Goal: Task Accomplishment & Management: Use online tool/utility

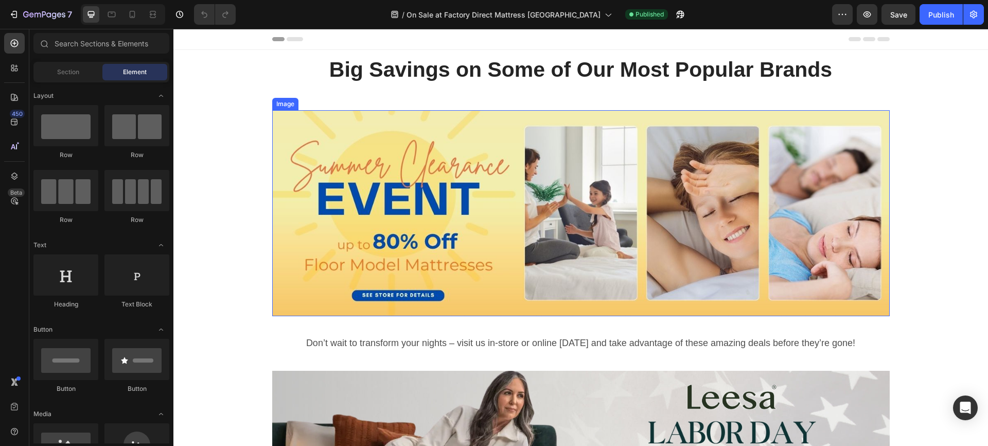
click at [353, 211] on img at bounding box center [580, 213] width 617 height 206
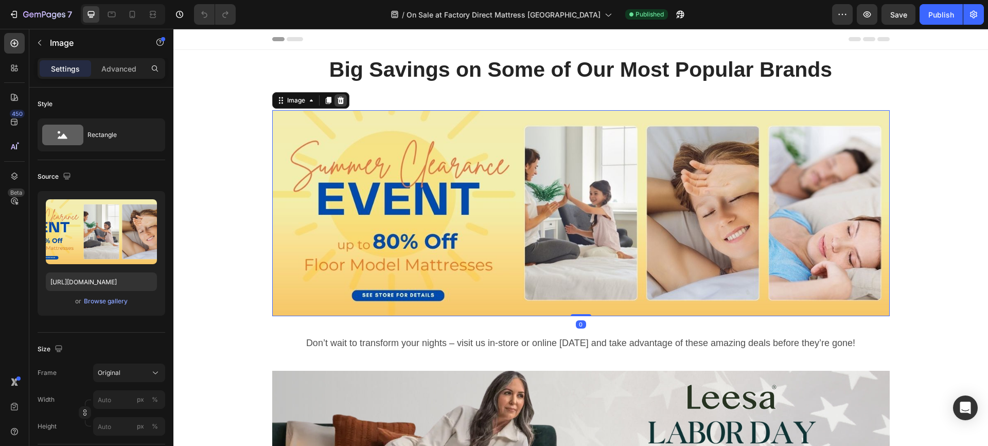
click at [337, 101] on icon at bounding box center [340, 100] width 7 height 7
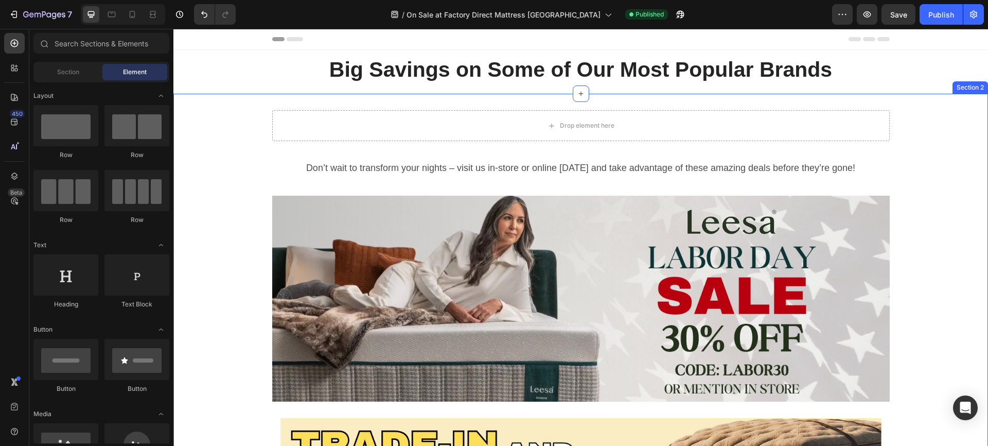
click at [328, 132] on div "Drop element here" at bounding box center [580, 125] width 617 height 31
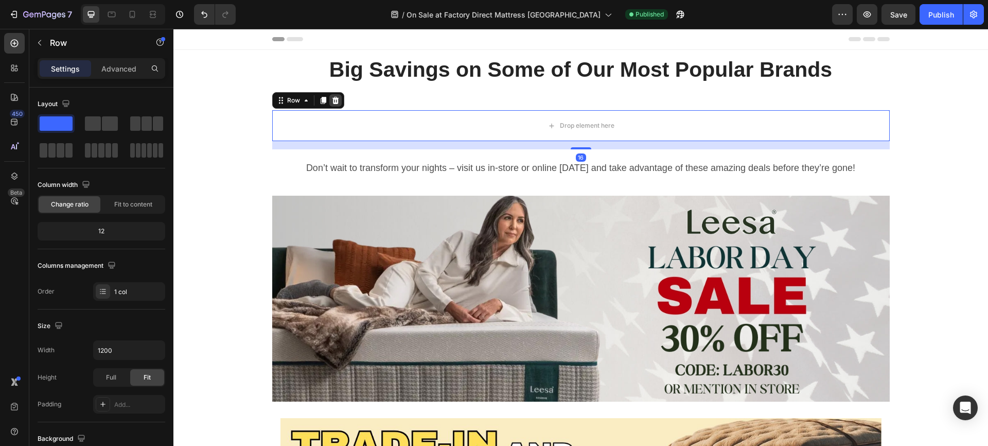
click at [332, 98] on icon at bounding box center [335, 100] width 7 height 7
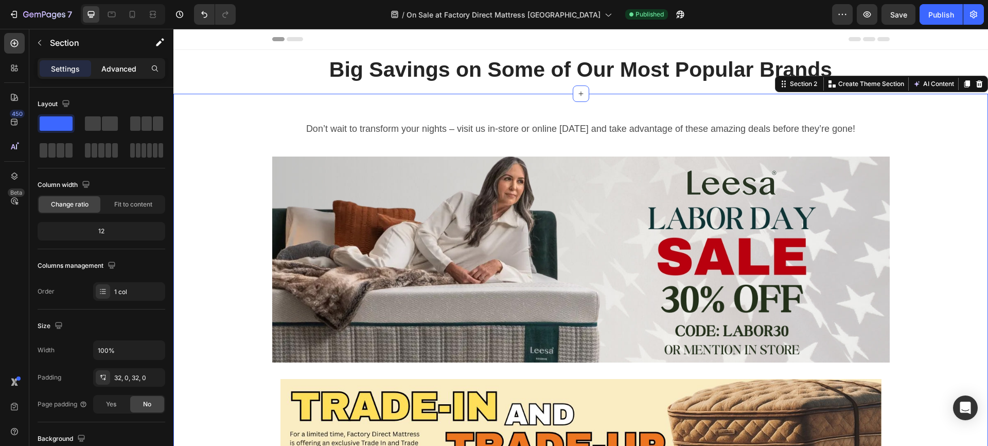
click at [115, 67] on p "Advanced" at bounding box center [118, 68] width 35 height 11
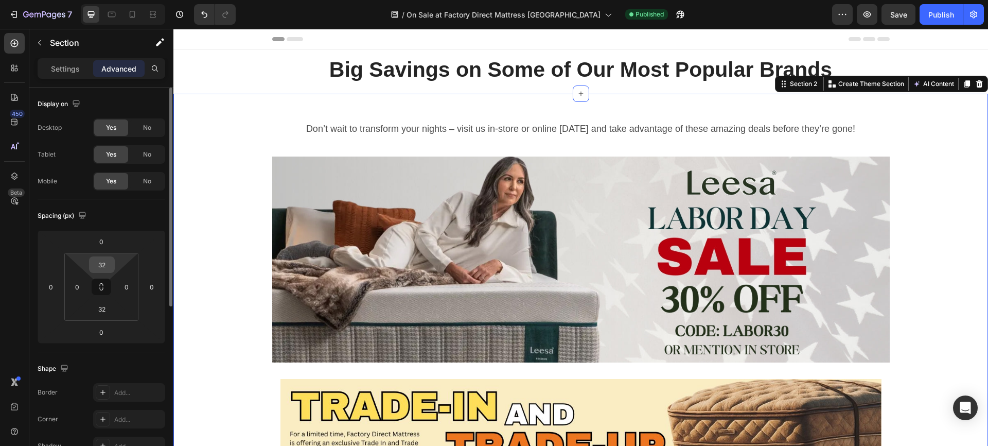
click at [103, 264] on input "32" at bounding box center [102, 264] width 21 height 15
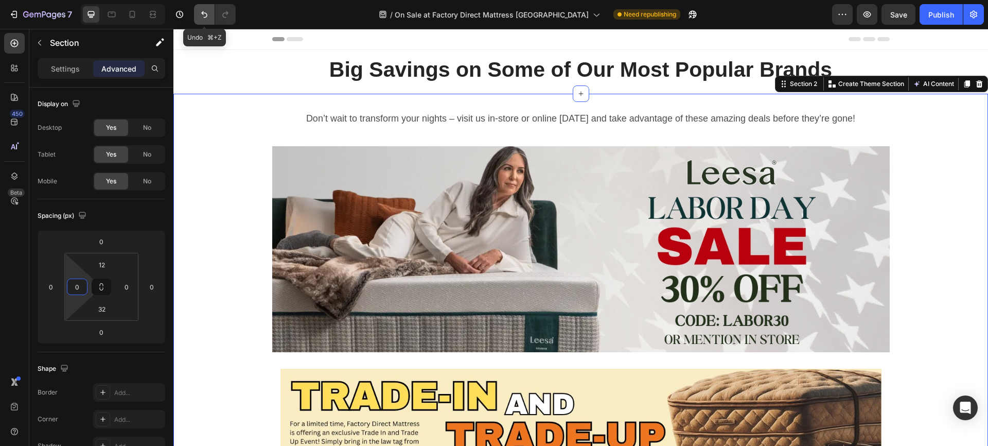
click at [203, 15] on icon "Undo/Redo" at bounding box center [204, 14] width 10 height 10
type input "32"
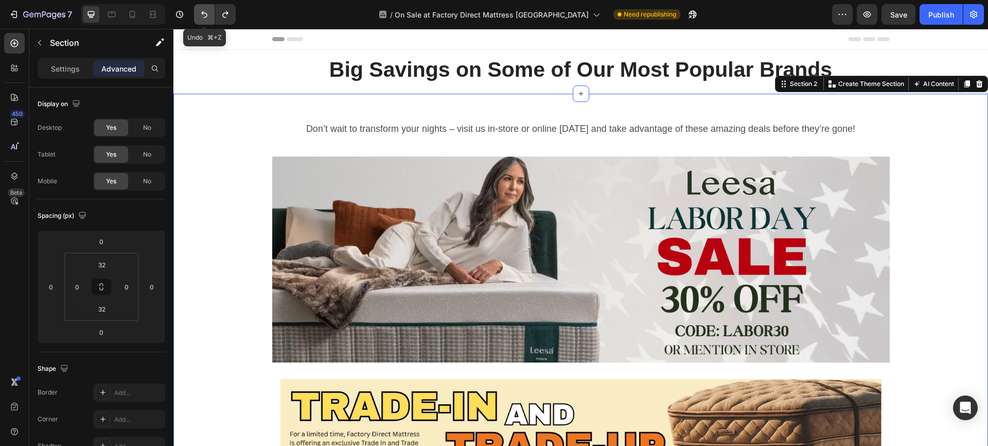
click at [203, 15] on icon "Undo/Redo" at bounding box center [204, 14] width 10 height 10
click at [227, 148] on div "Don’t wait to transform your nights – visit us in-store or online [DATE] and ta…" at bounding box center [580, 348] width 815 height 477
click at [205, 12] on icon "Undo/Redo" at bounding box center [204, 14] width 10 height 10
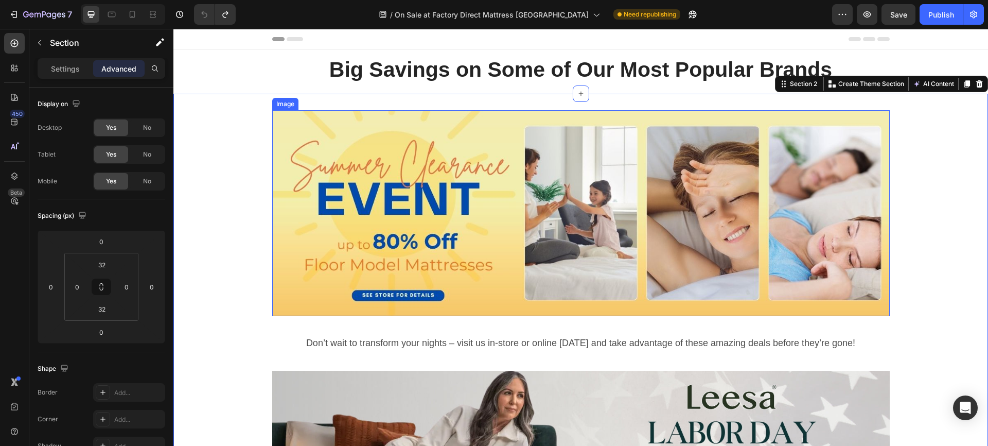
click at [316, 169] on img at bounding box center [580, 213] width 617 height 206
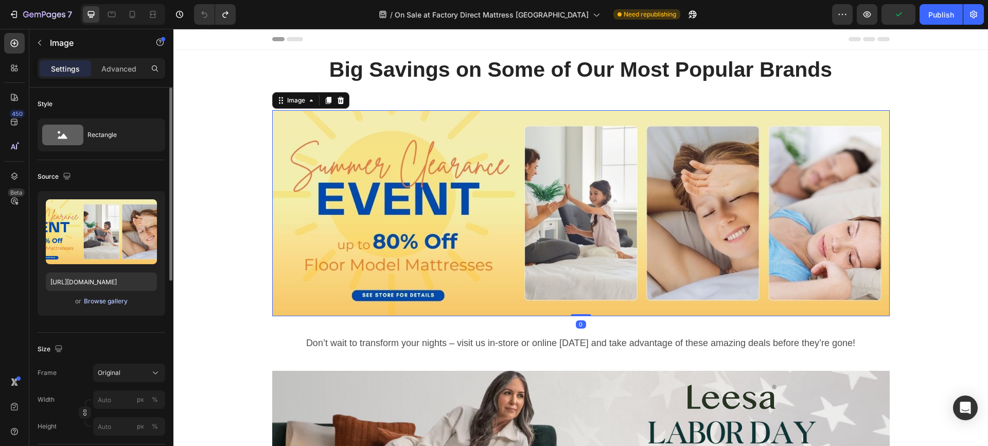
click at [111, 302] on div "Browse gallery" at bounding box center [106, 300] width 44 height 9
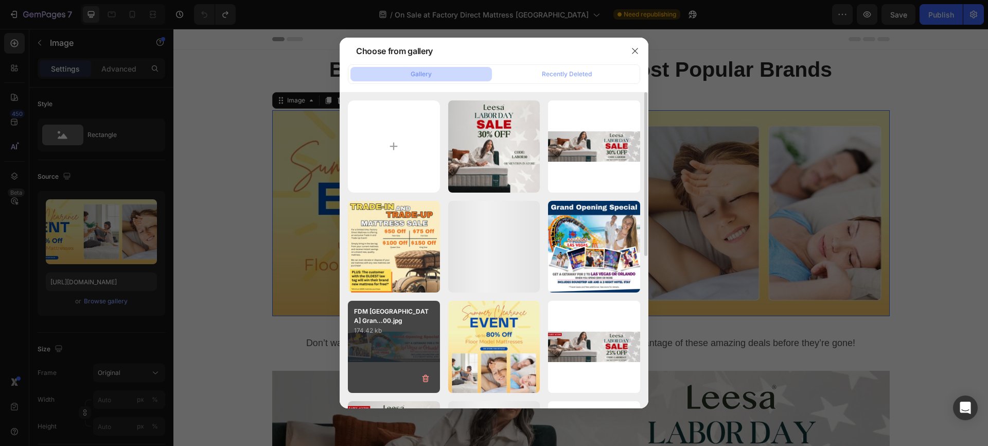
click at [397, 344] on div "FDM [GEOGRAPHIC_DATA] Gran...00.jpg 174.42 kb" at bounding box center [394, 346] width 92 height 92
type input "[URL][DOMAIN_NAME]"
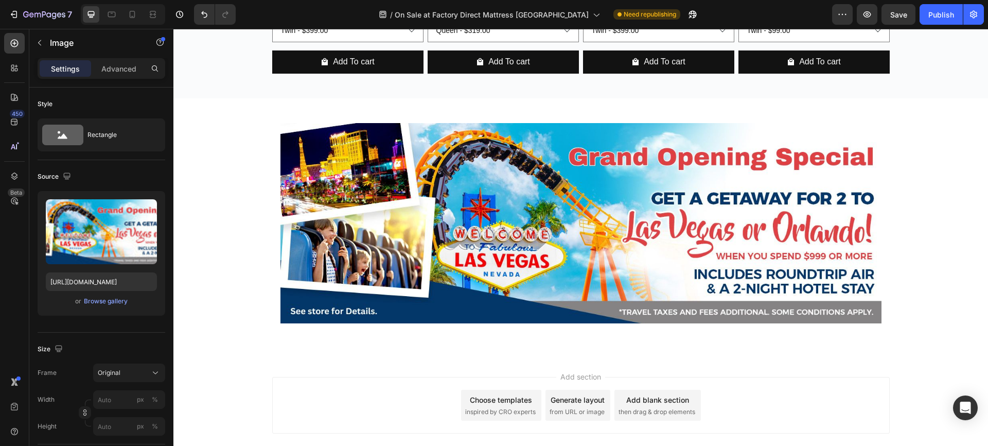
scroll to position [1111, 0]
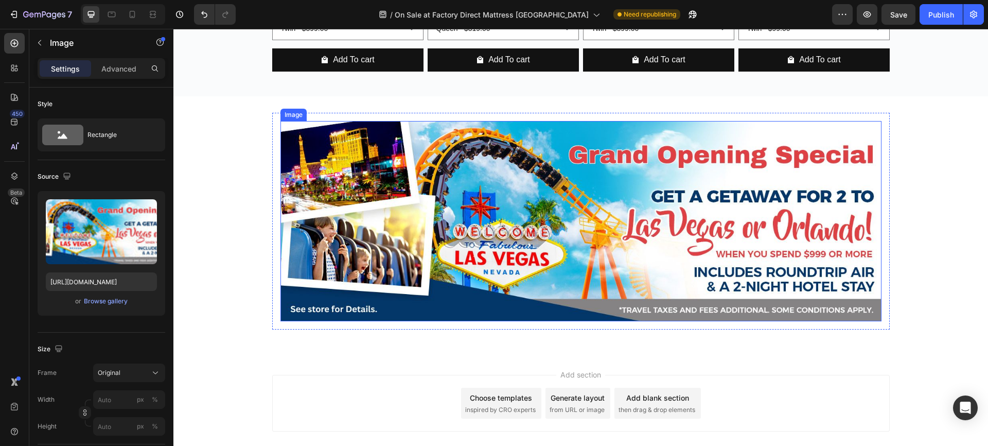
click at [447, 161] on img at bounding box center [580, 221] width 601 height 200
click at [346, 110] on icon at bounding box center [348, 111] width 7 height 7
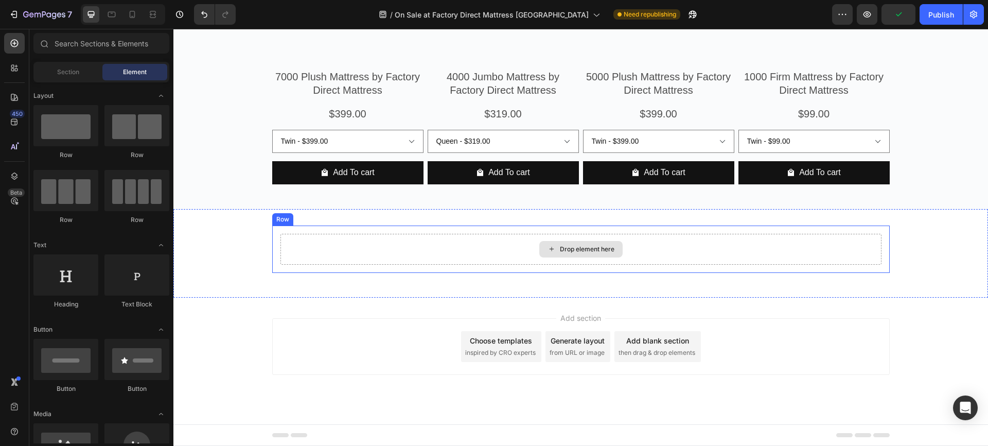
click at [319, 249] on div "Drop element here" at bounding box center [580, 249] width 601 height 31
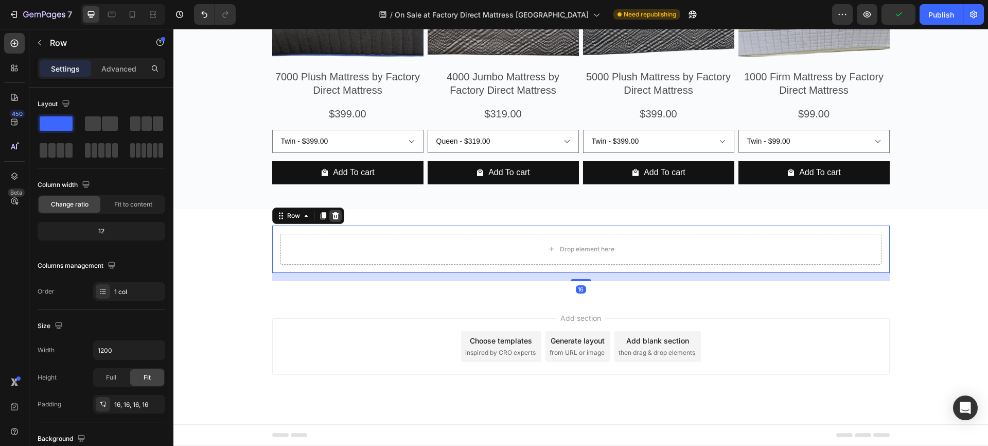
click at [332, 213] on icon at bounding box center [335, 215] width 7 height 7
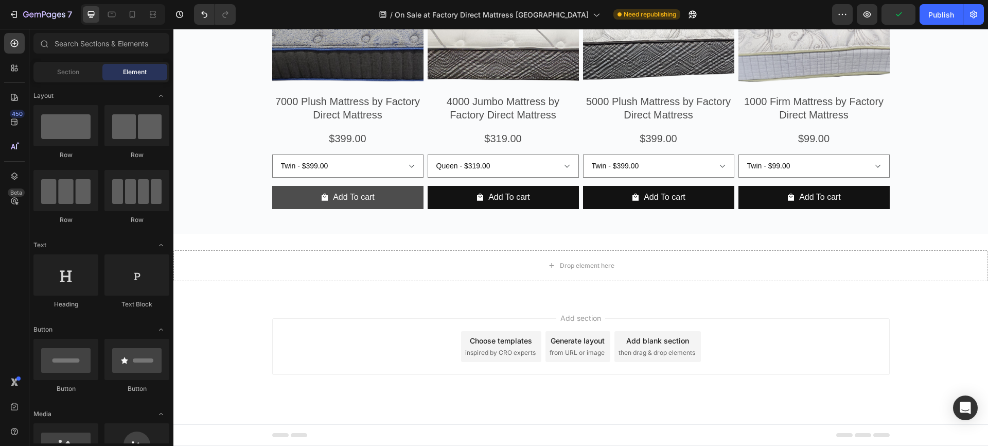
scroll to position [974, 0]
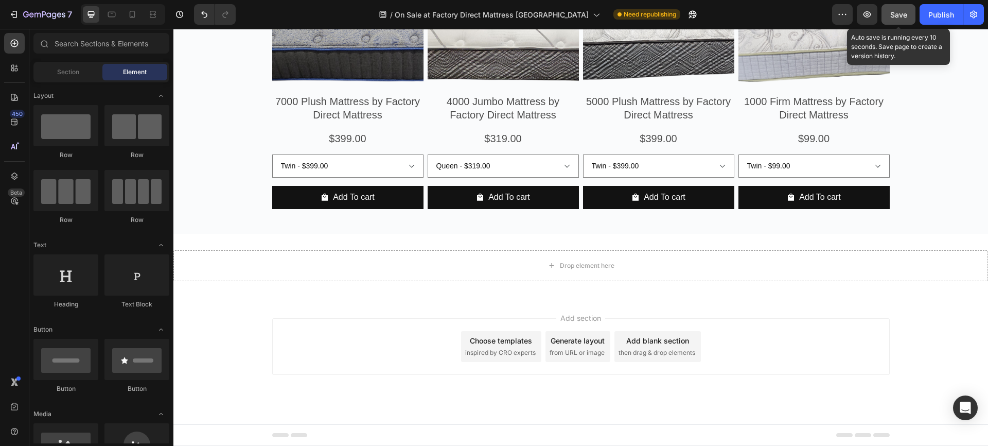
click at [897, 14] on span "Save" at bounding box center [898, 14] width 17 height 9
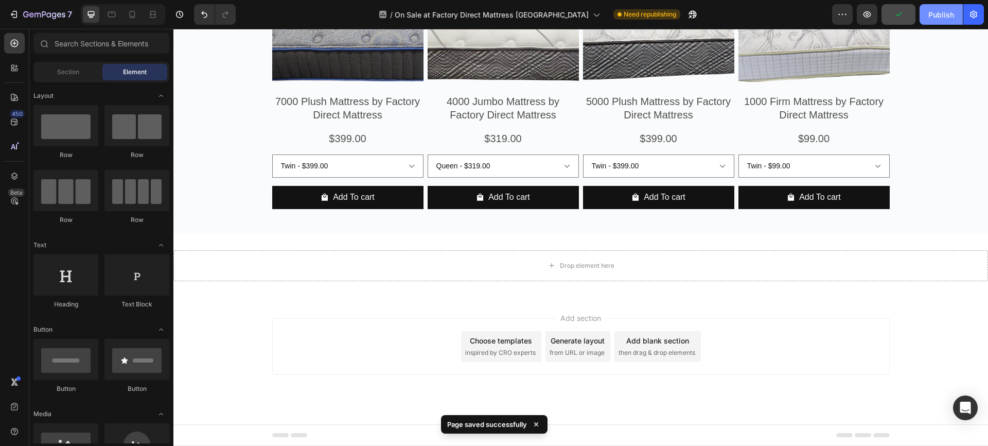
click at [941, 12] on div "Publish" at bounding box center [941, 14] width 26 height 11
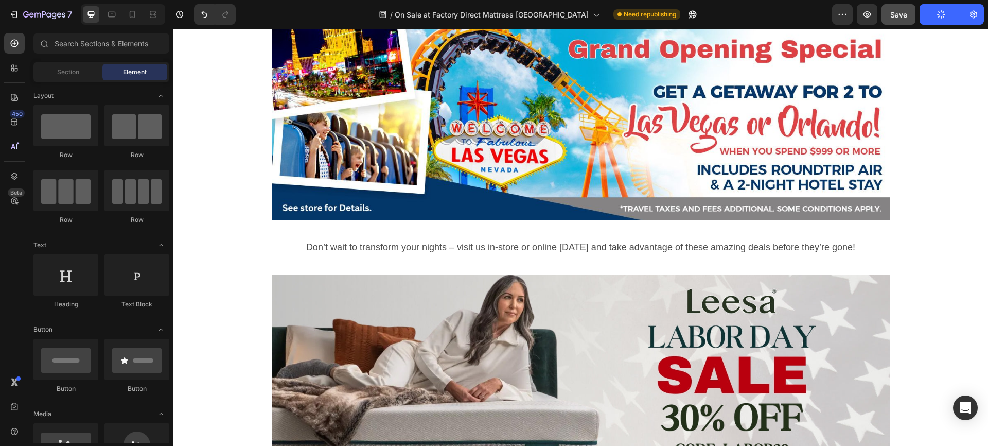
scroll to position [0, 0]
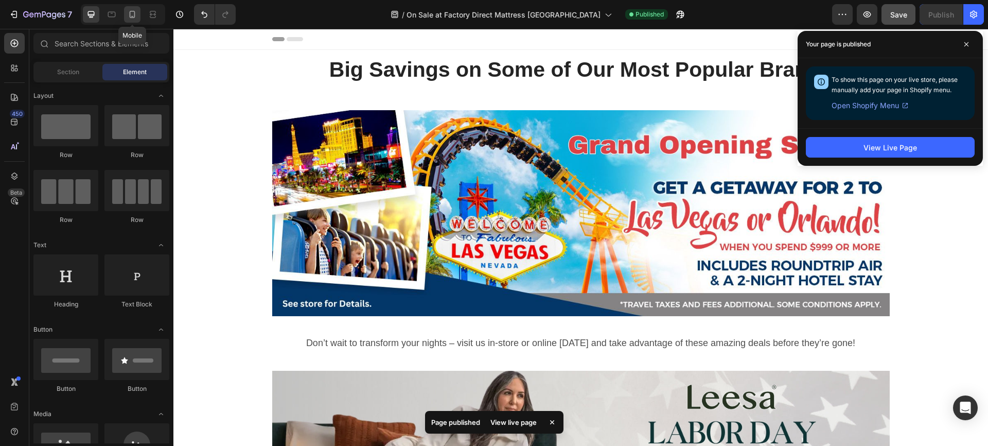
click at [133, 15] on icon at bounding box center [132, 14] width 10 height 10
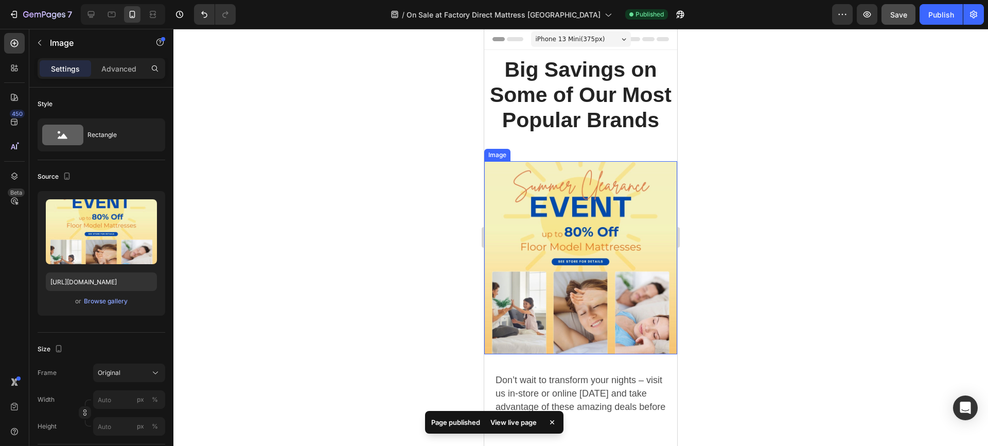
click at [547, 222] on img at bounding box center [580, 257] width 193 height 193
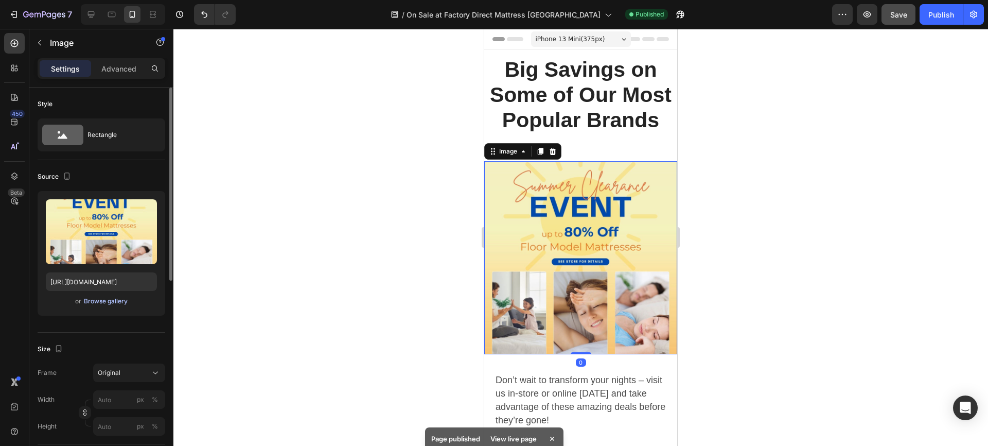
click at [106, 298] on div "Browse gallery" at bounding box center [106, 300] width 44 height 9
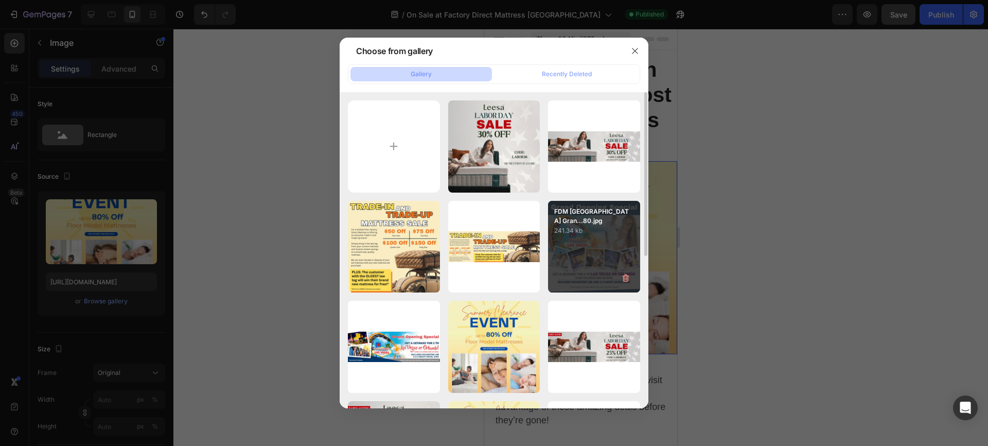
click at [588, 251] on div "FDM [GEOGRAPHIC_DATA] Gran...80.jpg 241.34 kb" at bounding box center [594, 247] width 92 height 92
type input "[URL][DOMAIN_NAME]"
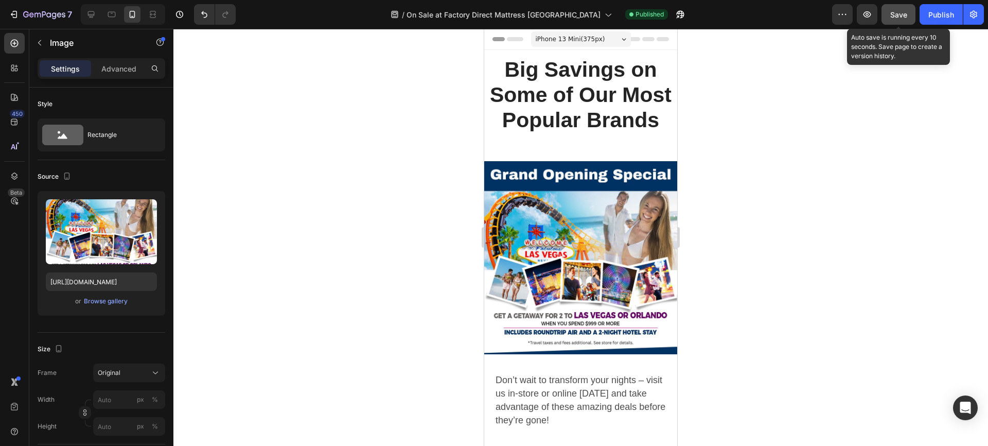
click at [902, 14] on span "Save" at bounding box center [898, 14] width 17 height 9
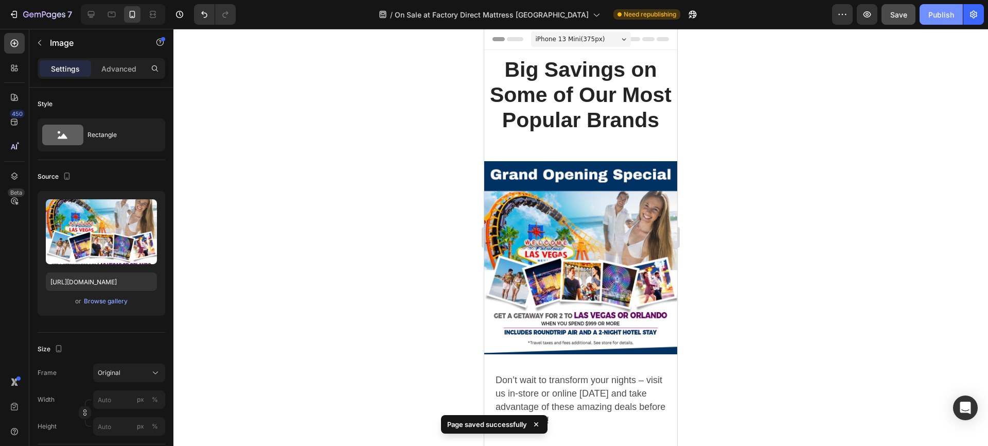
click at [937, 12] on div "Publish" at bounding box center [941, 14] width 26 height 11
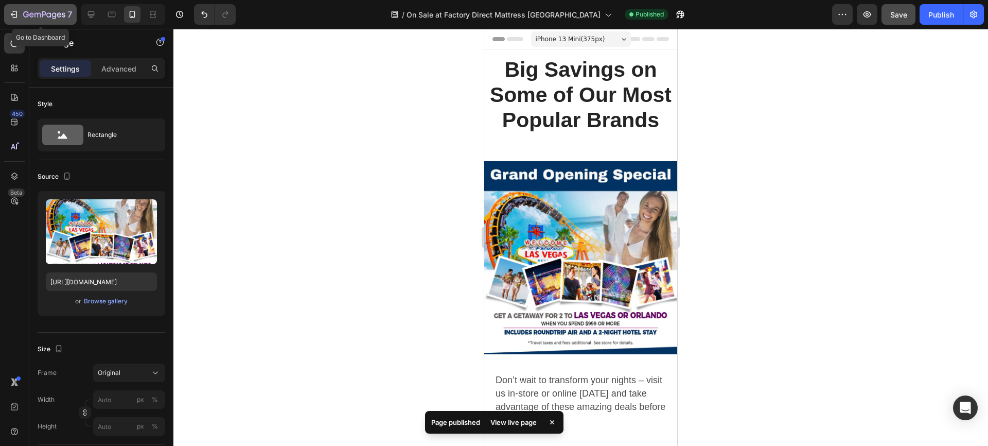
click at [15, 11] on icon "button" at bounding box center [15, 14] width 5 height 7
